Goal: Task Accomplishment & Management: Complete application form

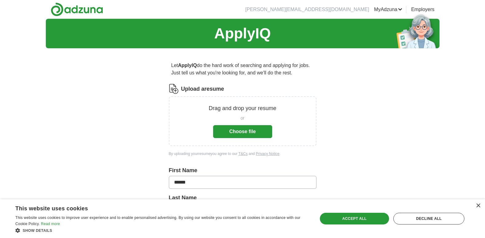
click at [247, 132] on button "Choose file" at bounding box center [242, 131] width 59 height 13
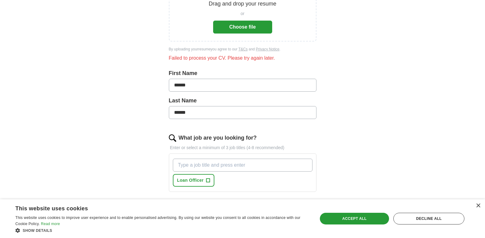
scroll to position [123, 0]
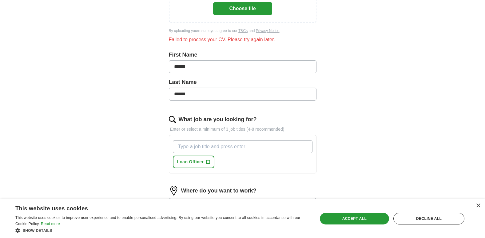
click at [241, 160] on div "Loan Officer +" at bounding box center [243, 154] width 142 height 33
click at [219, 147] on input "What job are you looking for?" at bounding box center [243, 146] width 140 height 13
click at [241, 146] on input "Processor, Asst. Underwriter" at bounding box center [243, 146] width 140 height 13
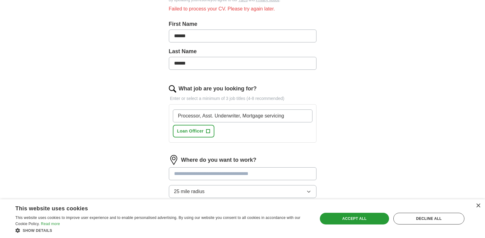
scroll to position [184, 0]
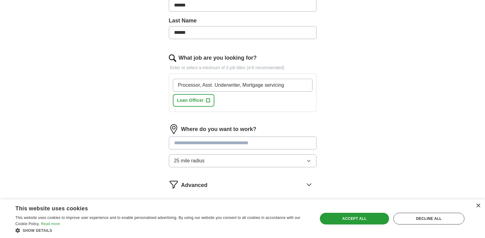
type input "Processor, Asst. Underwriter, Mortgage servicing"
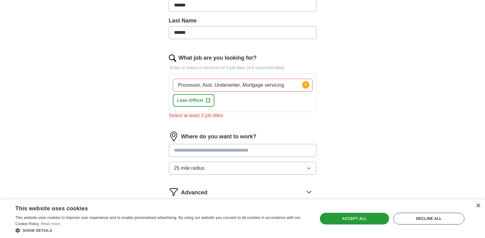
click at [211, 143] on div "Where do you want to work? 25 mile radius" at bounding box center [243, 156] width 148 height 48
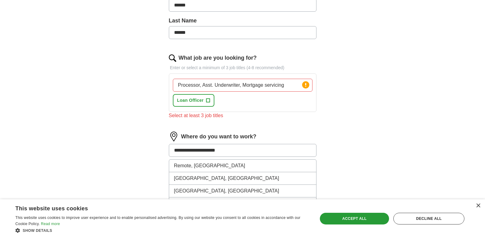
type input "**********"
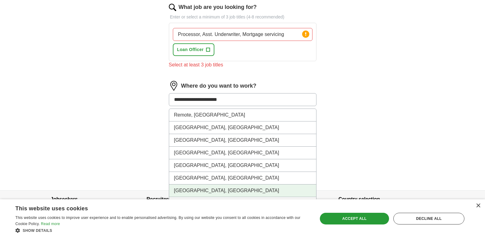
scroll to position [246, 0]
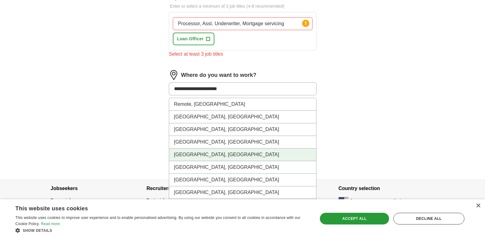
click at [190, 156] on li "[GEOGRAPHIC_DATA], [GEOGRAPHIC_DATA]" at bounding box center [242, 154] width 147 height 13
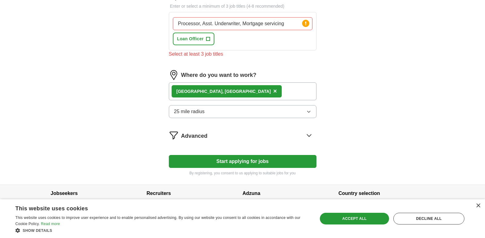
click at [227, 91] on div "[GEOGRAPHIC_DATA], [GEOGRAPHIC_DATA] ×" at bounding box center [243, 91] width 148 height 18
click at [244, 94] on div "[GEOGRAPHIC_DATA], [GEOGRAPHIC_DATA] ×" at bounding box center [243, 91] width 148 height 18
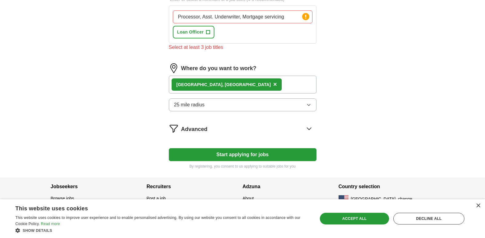
scroll to position [255, 0]
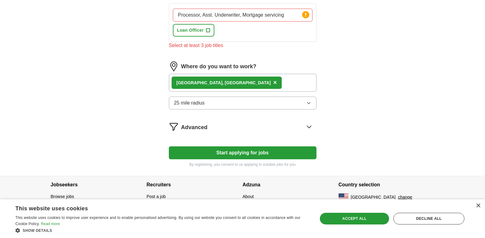
click at [245, 154] on button "Start applying for jobs" at bounding box center [243, 152] width 148 height 13
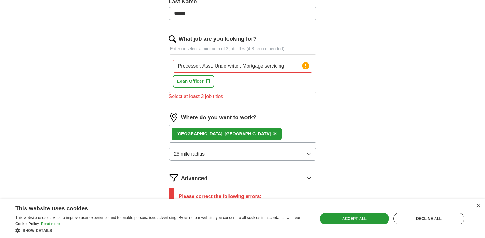
scroll to position [193, 0]
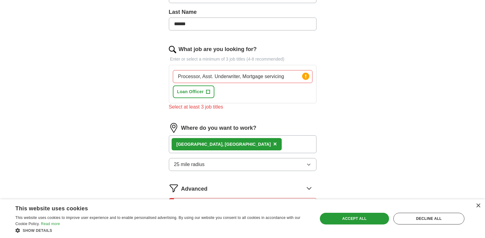
click at [241, 97] on div "Processor, Asst. Underwriter, Mortgage servicing Press return to add title Loan…" at bounding box center [243, 84] width 142 height 33
drag, startPoint x: 198, startPoint y: 91, endPoint x: 381, endPoint y: 95, distance: 183.3
click at [381, 96] on div "ApplyIQ Let ApplyIQ do the hard work of searching and applying for jobs. Just t…" at bounding box center [242, 49] width 393 height 447
drag, startPoint x: 200, startPoint y: 76, endPoint x: 177, endPoint y: 73, distance: 23.0
click at [177, 73] on input "Processor, Asst. Underwriter, Mortgage servicing" at bounding box center [243, 76] width 140 height 13
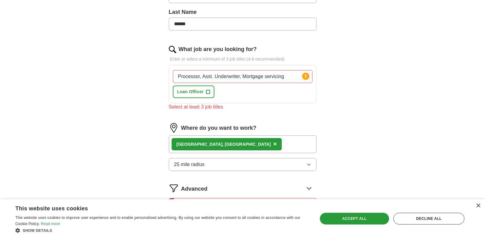
drag, startPoint x: 287, startPoint y: 77, endPoint x: 176, endPoint y: 74, distance: 110.7
click at [176, 74] on input "Processor, Asst. Underwriter, Mortgage servicing" at bounding box center [243, 76] width 140 height 13
click at [233, 95] on div "Processor, Asst. Underwriter, Mortgage servicing Press return to add title Loan…" at bounding box center [243, 84] width 142 height 33
click at [226, 91] on div "Processor, Asst. Underwriter, Mortgage servicing Press return to add title Loan…" at bounding box center [243, 84] width 142 height 33
click at [215, 90] on div "Processor, Asst. Underwriter, Mortgage servicing Press return to add title Loan…" at bounding box center [243, 84] width 142 height 33
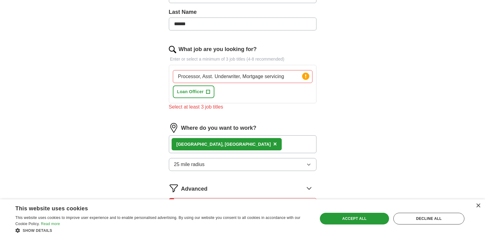
click at [220, 90] on div "Processor, Asst. Underwriter, Mortgage servicing Press return to add title Loan…" at bounding box center [243, 84] width 142 height 33
click at [189, 109] on div "Select at least 3 job titles" at bounding box center [243, 106] width 148 height 7
click at [201, 76] on input "Processor, Asst. Underwriter, Mortgage servicing" at bounding box center [243, 76] width 140 height 13
type input "Processor, Asst. Underwriter, Mortgage servicing"
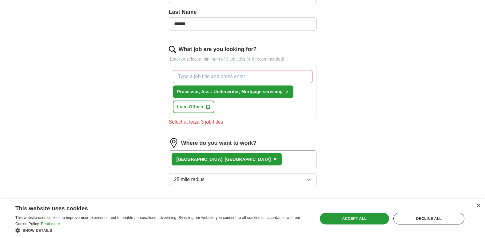
click at [325, 92] on div "Let ApplyIQ do the hard work of searching and applying for jobs. Just tell us w…" at bounding box center [242, 73] width 197 height 427
click at [0, 0] on span "×" at bounding box center [0, 0] width 0 height 0
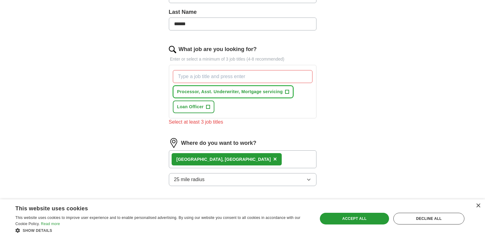
click at [202, 92] on span "Processor, Asst. Underwriter, Mortgage servicing" at bounding box center [230, 92] width 106 height 6
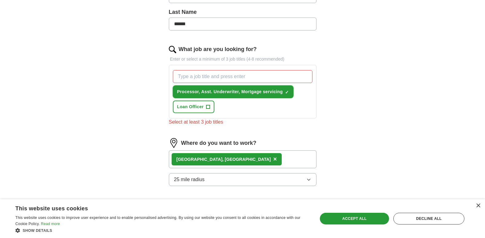
drag, startPoint x: 202, startPoint y: 91, endPoint x: 248, endPoint y: 103, distance: 47.6
click at [229, 93] on span "Processor, Asst. Underwriter, Mortgage servicing" at bounding box center [230, 92] width 106 height 6
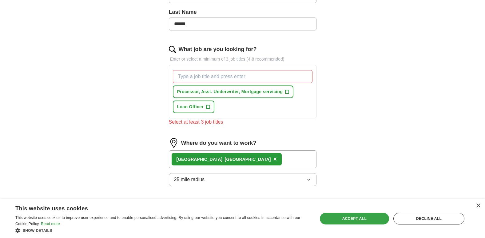
click at [350, 220] on div "Accept all" at bounding box center [354, 219] width 69 height 12
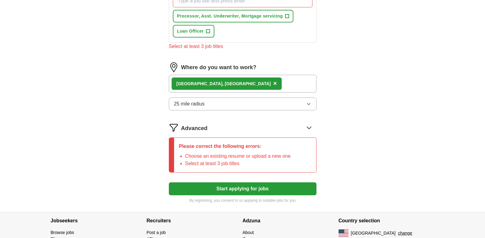
scroll to position [285, 0]
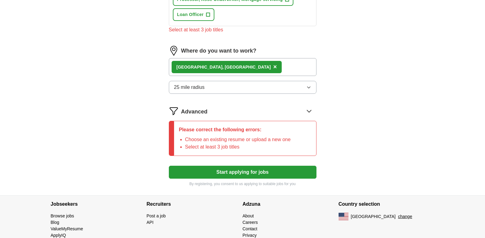
click at [249, 172] on button "Start applying for jobs" at bounding box center [243, 172] width 148 height 13
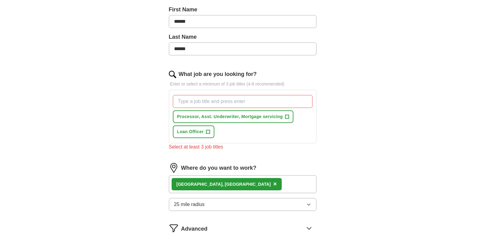
scroll to position [162, 0]
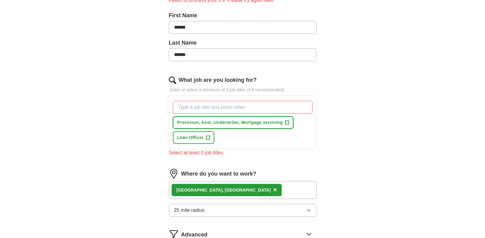
drag, startPoint x: 206, startPoint y: 123, endPoint x: 256, endPoint y: 122, distance: 49.8
click at [255, 122] on span "Processor, Asst. Underwriter, Mortgage servicing" at bounding box center [230, 122] width 106 height 6
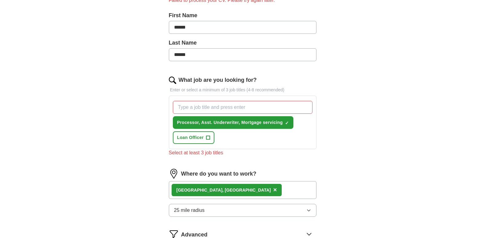
drag, startPoint x: 260, startPoint y: 140, endPoint x: 222, endPoint y: 105, distance: 51.2
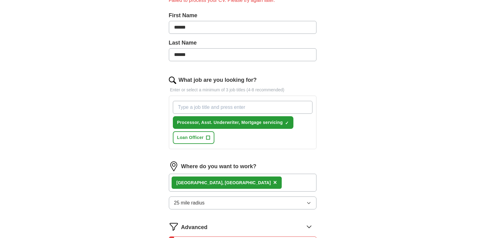
drag, startPoint x: 222, startPoint y: 105, endPoint x: 198, endPoint y: 107, distance: 24.0
click at [198, 107] on input "What job are you looking for?" at bounding box center [243, 107] width 140 height 13
type input "Asst. Underwriter"
click at [228, 137] on div "Asst. Underwriter Processor, Asst. Underwriter, Mortgage servicing ✓ × Loan Off…" at bounding box center [243, 122] width 142 height 48
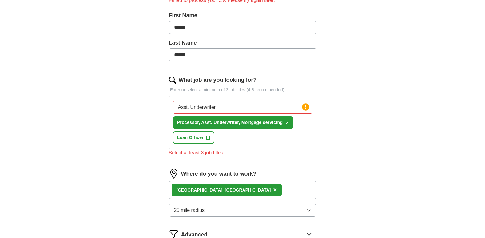
drag, startPoint x: 228, startPoint y: 137, endPoint x: 228, endPoint y: 105, distance: 32.6
click at [228, 105] on input "Asst. Underwriter" at bounding box center [243, 107] width 140 height 13
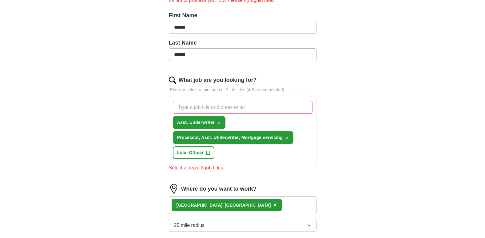
drag, startPoint x: 192, startPoint y: 153, endPoint x: 242, endPoint y: 161, distance: 50.0
click at [242, 161] on div "Asst. Underwriter ✓ × Processor, Asst. Underwriter, Mortgage servicing ✓ × Loan…" at bounding box center [243, 129] width 142 height 63
click at [207, 153] on span "+" at bounding box center [208, 152] width 4 height 5
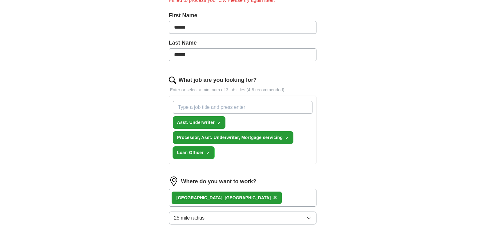
click at [0, 0] on span "×" at bounding box center [0, 0] width 0 height 0
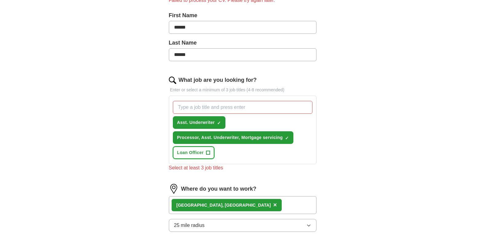
click at [208, 152] on span "+" at bounding box center [208, 152] width 4 height 5
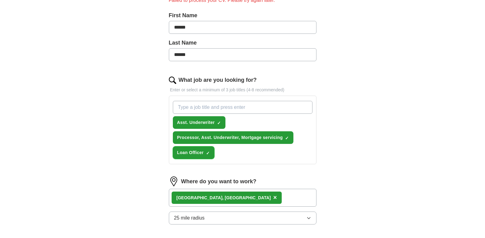
click at [0, 0] on span "×" at bounding box center [0, 0] width 0 height 0
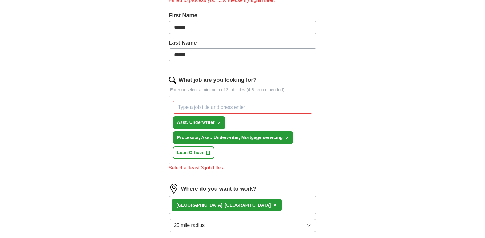
click at [277, 155] on div "Asst. Underwriter ✓ × Processor, Asst. Underwriter, Mortgage servicing ✓ × Loan…" at bounding box center [243, 129] width 142 height 63
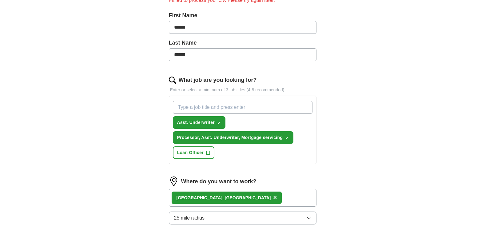
click at [181, 106] on input "What job are you looking for?" at bounding box center [243, 107] width 140 height 13
type input "Mortgage servicing"
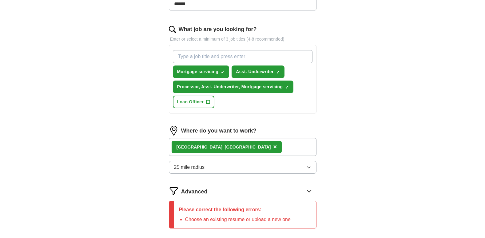
scroll to position [224, 0]
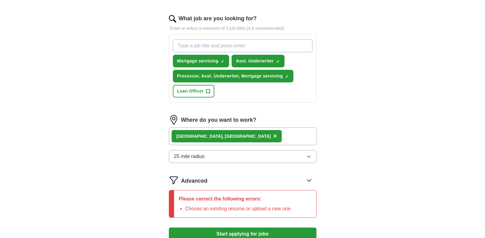
click at [273, 136] on span "×" at bounding box center [275, 135] width 4 height 7
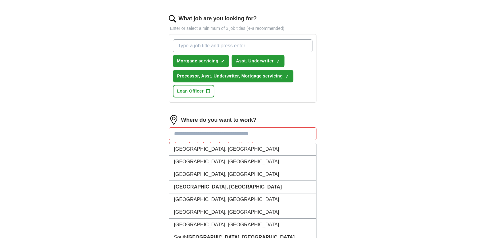
click at [220, 133] on input at bounding box center [243, 133] width 148 height 13
click at [200, 188] on strong "[GEOGRAPHIC_DATA], [GEOGRAPHIC_DATA]" at bounding box center [228, 186] width 108 height 5
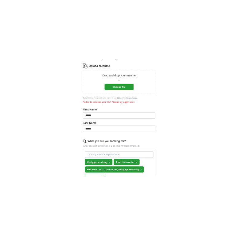
scroll to position [70, 0]
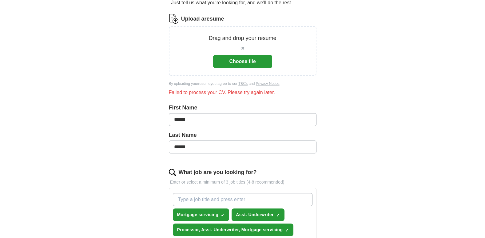
click at [242, 61] on button "Choose file" at bounding box center [242, 61] width 59 height 13
click at [246, 65] on button "Choose file" at bounding box center [242, 61] width 59 height 13
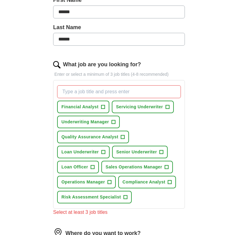
scroll to position [162, 0]
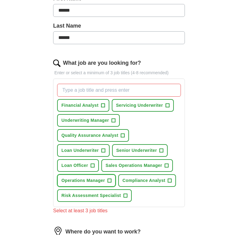
click at [109, 179] on span "+" at bounding box center [110, 181] width 4 height 5
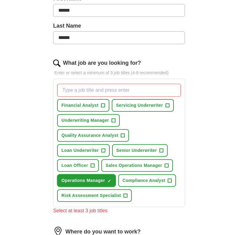
click at [0, 0] on span "×" at bounding box center [0, 0] width 0 height 0
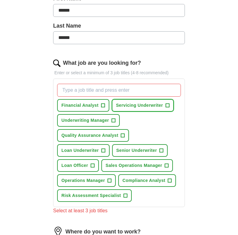
click at [167, 103] on span "+" at bounding box center [168, 105] width 4 height 5
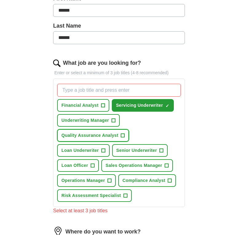
click at [86, 132] on span "Quality Assurance Analyst" at bounding box center [89, 135] width 57 height 6
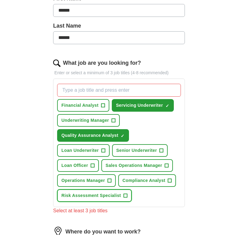
click at [90, 193] on span "Risk Assessment Specialist" at bounding box center [91, 196] width 60 height 6
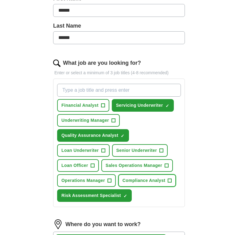
click at [148, 178] on span "Compliance Analyst" at bounding box center [144, 181] width 43 height 6
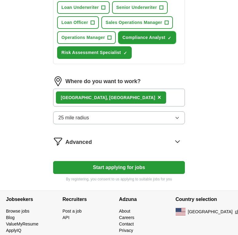
scroll to position [316, 0]
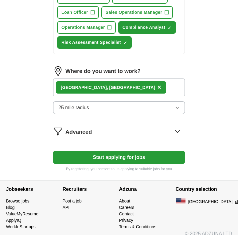
click at [113, 151] on button "Start applying for jobs" at bounding box center [119, 157] width 132 height 13
select select "**"
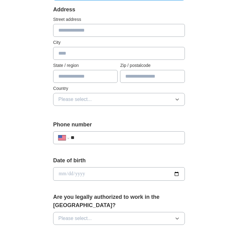
scroll to position [154, 0]
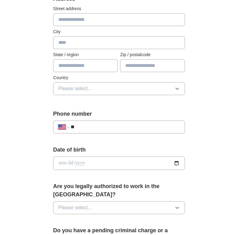
click at [77, 124] on input "**" at bounding box center [125, 127] width 109 height 7
type input "**********"
click at [72, 157] on input "date" at bounding box center [119, 164] width 132 height 14
drag, startPoint x: 120, startPoint y: 159, endPoint x: 119, endPoint y: 151, distance: 8.3
click at [120, 157] on input "date" at bounding box center [119, 164] width 132 height 14
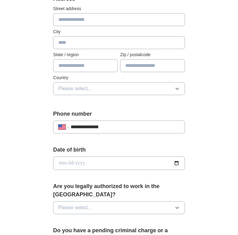
click at [72, 204] on span "Please select..." at bounding box center [75, 207] width 34 height 7
click at [59, 219] on span "Yes" at bounding box center [62, 222] width 8 height 7
drag, startPoint x: 65, startPoint y: 156, endPoint x: 47, endPoint y: 159, distance: 19.0
click at [46, 159] on div "**********" at bounding box center [119, 173] width 177 height 533
click at [63, 157] on input "date" at bounding box center [119, 164] width 132 height 14
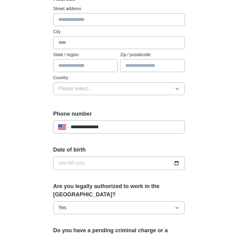
click at [178, 157] on input "date" at bounding box center [119, 164] width 132 height 14
click at [86, 157] on input "**********" at bounding box center [119, 164] width 132 height 14
click at [87, 157] on input "**********" at bounding box center [119, 164] width 132 height 14
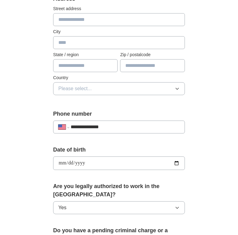
click at [176, 157] on input "**********" at bounding box center [119, 164] width 132 height 14
type input "**********"
click at [89, 157] on input "**********" at bounding box center [119, 164] width 132 height 14
click at [85, 157] on input "**********" at bounding box center [119, 164] width 132 height 14
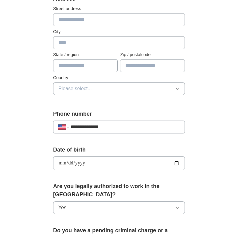
click at [93, 157] on input "**********" at bounding box center [119, 164] width 132 height 14
click at [86, 157] on input "**********" at bounding box center [119, 164] width 132 height 14
type input "**********"
click at [120, 202] on div "Are you legally authorized to work in the [GEOGRAPHIC_DATA]? Yes" at bounding box center [119, 201] width 132 height 37
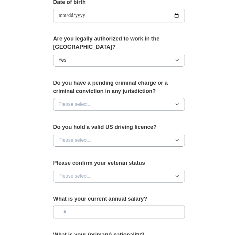
scroll to position [307, 0]
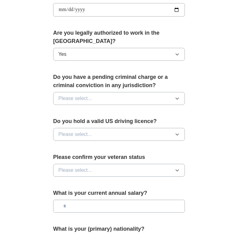
click at [176, 96] on icon "button" at bounding box center [177, 98] width 5 height 5
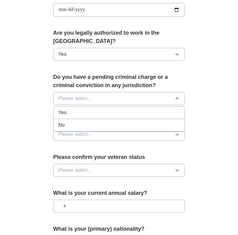
click at [59, 122] on span "No" at bounding box center [61, 125] width 6 height 7
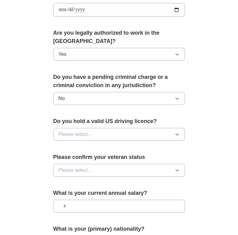
click at [177, 132] on icon "button" at bounding box center [177, 134] width 5 height 5
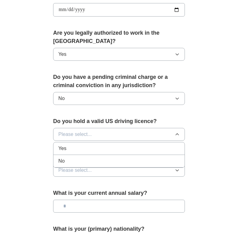
click at [68, 145] on div "Yes" at bounding box center [118, 148] width 121 height 7
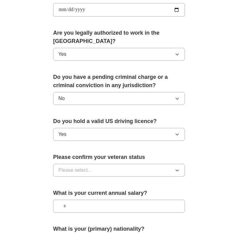
click at [80, 167] on span "Please select..." at bounding box center [75, 170] width 34 height 7
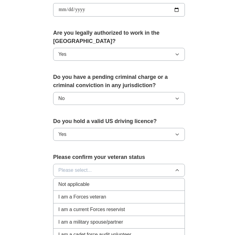
click at [70, 181] on span "Not applicable" at bounding box center [73, 184] width 31 height 7
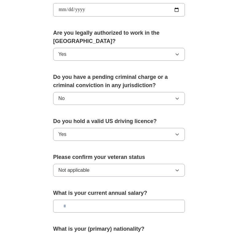
click at [69, 200] on input "text" at bounding box center [119, 206] width 132 height 13
click at [83, 200] on input "text" at bounding box center [119, 206] width 132 height 13
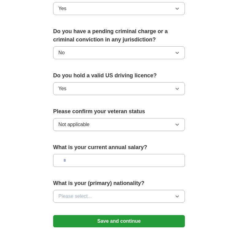
scroll to position [369, 0]
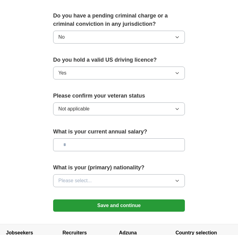
click at [70, 177] on span "Please select..." at bounding box center [75, 180] width 34 height 7
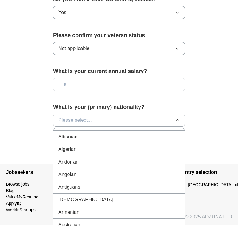
scroll to position [0, 0]
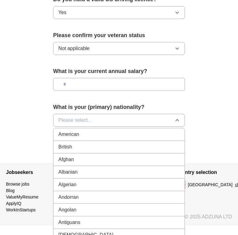
click at [79, 131] on div "American" at bounding box center [118, 134] width 121 height 7
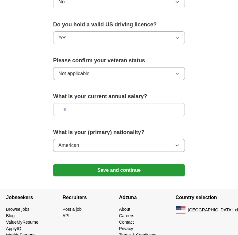
click at [65, 103] on input "text" at bounding box center [119, 109] width 132 height 13
click at [69, 103] on input "text" at bounding box center [119, 109] width 132 height 13
click at [68, 103] on input "text" at bounding box center [119, 109] width 132 height 13
drag, startPoint x: 67, startPoint y: 93, endPoint x: 75, endPoint y: 92, distance: 7.8
click at [67, 103] on input "text" at bounding box center [119, 109] width 132 height 13
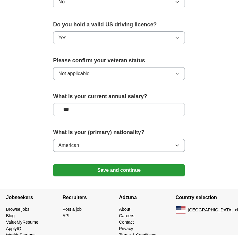
type input "**"
type input "*******"
click at [118, 164] on button "Save and continue" at bounding box center [119, 170] width 132 height 12
